Goal: Information Seeking & Learning: Check status

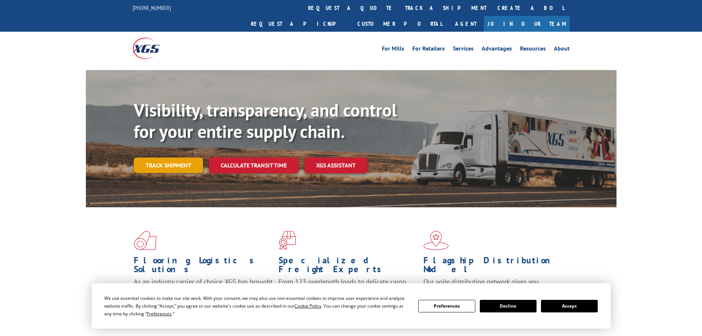
click at [170, 157] on link "Track shipment" at bounding box center [168, 164] width 69 height 15
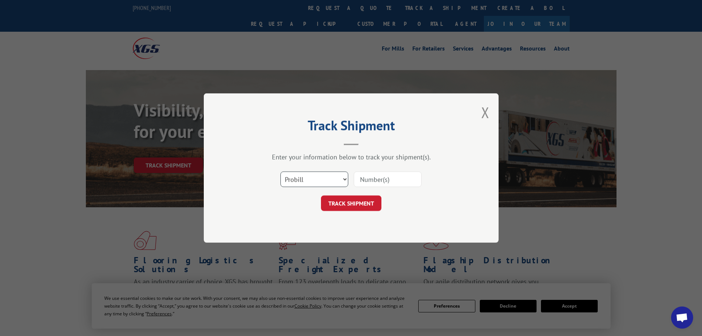
click at [318, 176] on select "Select category... Probill BOL PO" at bounding box center [315, 178] width 68 height 15
click at [281, 171] on select "Select category... Probill BOL PO" at bounding box center [315, 178] width 68 height 15
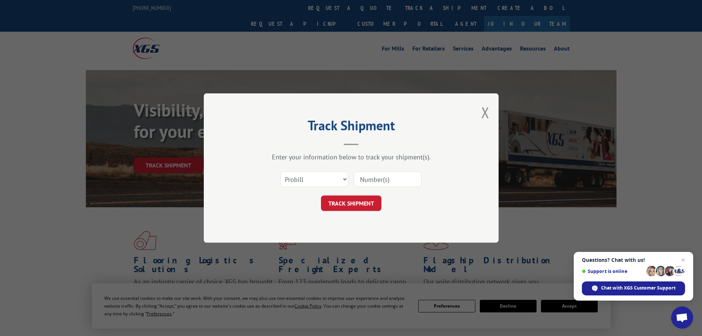
click at [368, 184] on input at bounding box center [388, 178] width 68 height 15
paste input "17470756"
type input "17470756"
click at [339, 204] on button "TRACK SHIPMENT" at bounding box center [351, 202] width 60 height 15
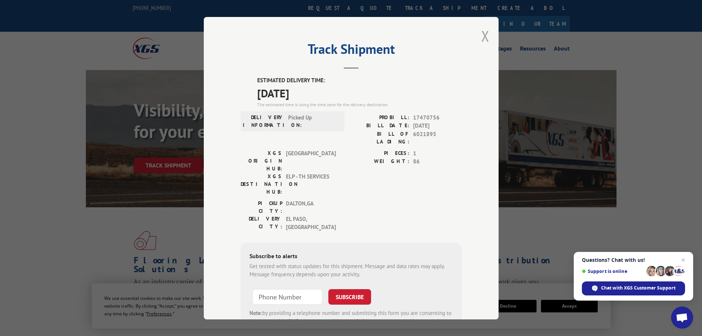
click at [483, 39] on button "Close modal" at bounding box center [486, 36] width 8 height 20
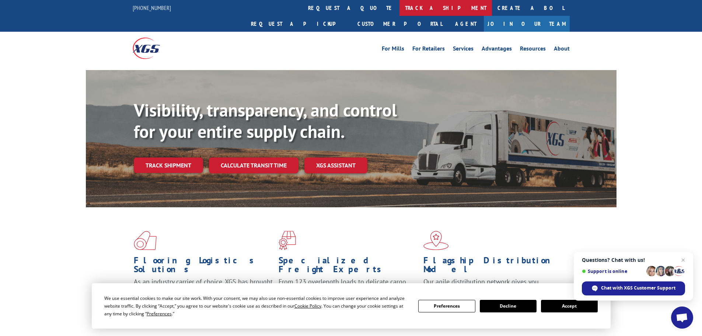
click at [400, 3] on link "track a shipment" at bounding box center [446, 8] width 93 height 16
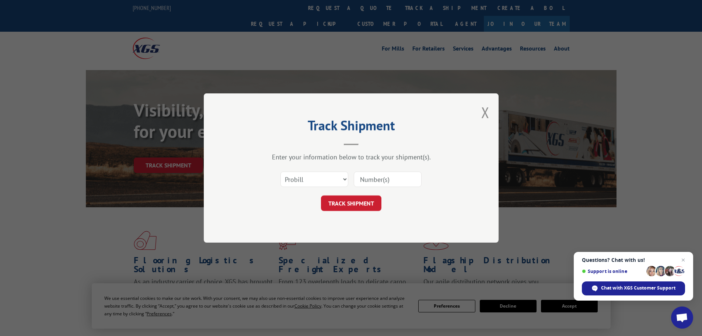
click at [392, 183] on input at bounding box center [388, 178] width 68 height 15
paste input "17470756"
type input "17470756"
click at [359, 204] on button "TRACK SHIPMENT" at bounding box center [351, 202] width 60 height 15
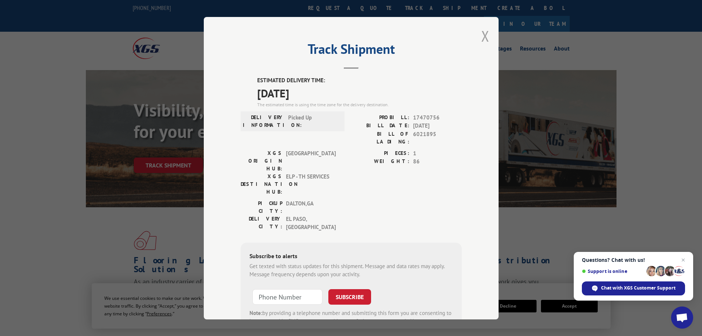
click at [485, 38] on button "Close modal" at bounding box center [486, 36] width 8 height 20
